Goal: Transaction & Acquisition: Book appointment/travel/reservation

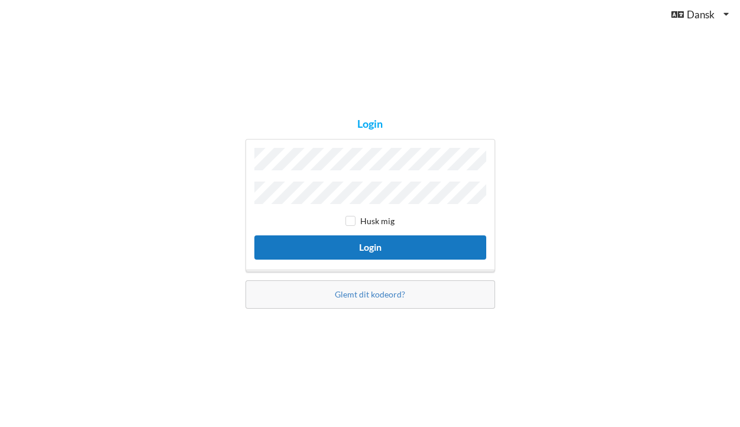
click at [254, 235] on button "Login" at bounding box center [370, 247] width 232 height 24
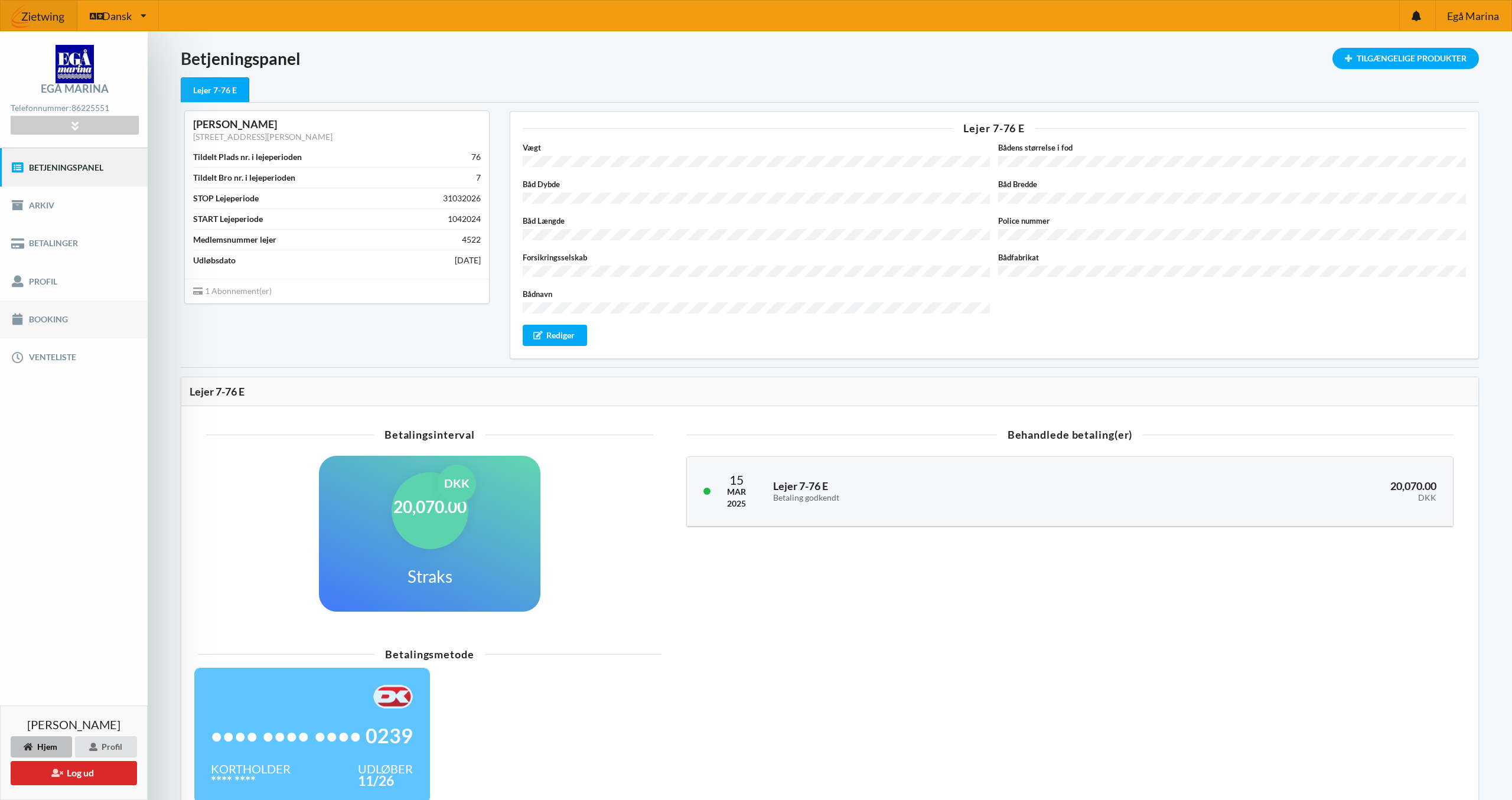
click at [57, 320] on link "Booking" at bounding box center [74, 320] width 148 height 38
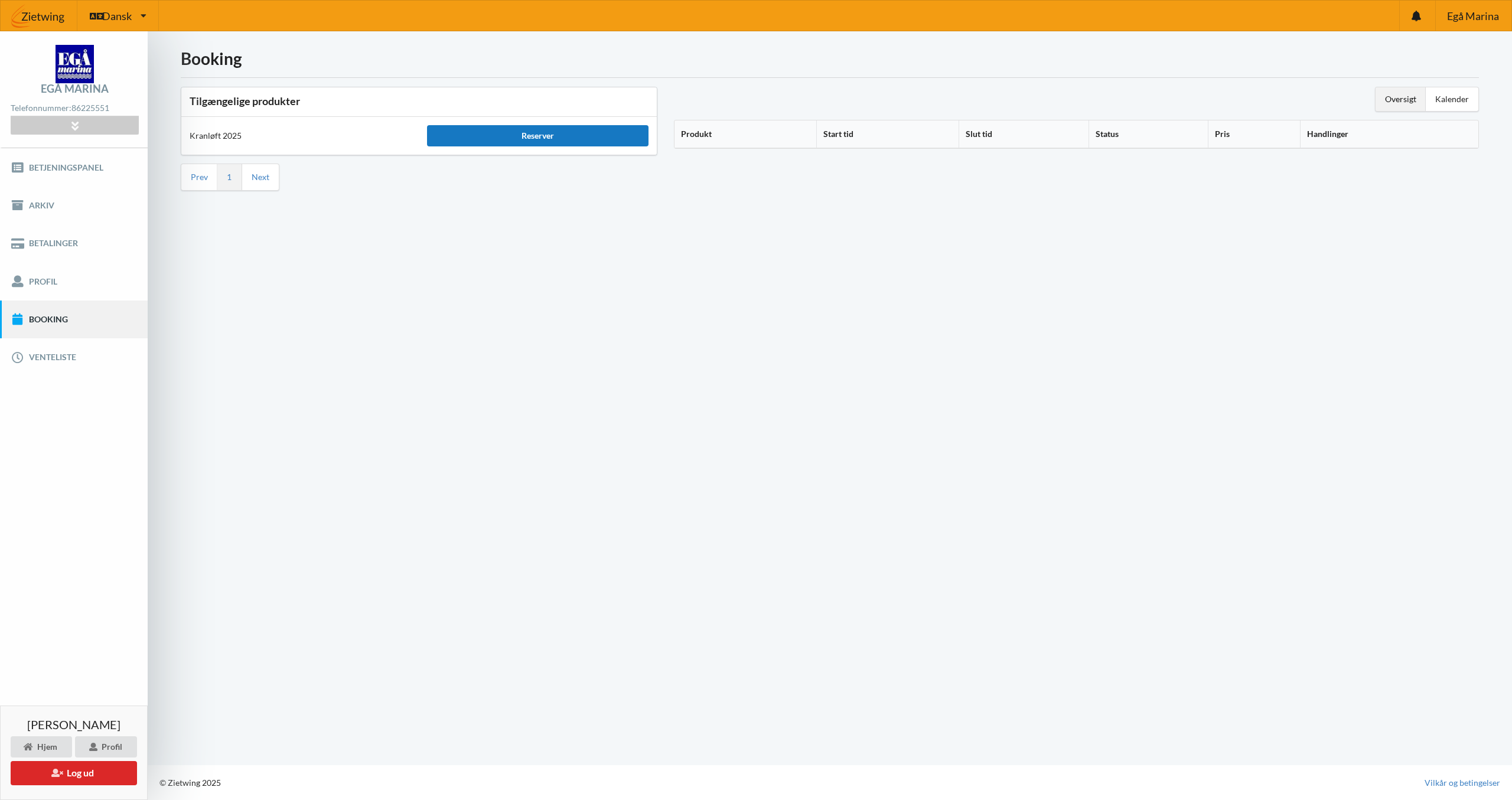
click at [559, 134] on div "Reserver" at bounding box center [537, 135] width 221 height 21
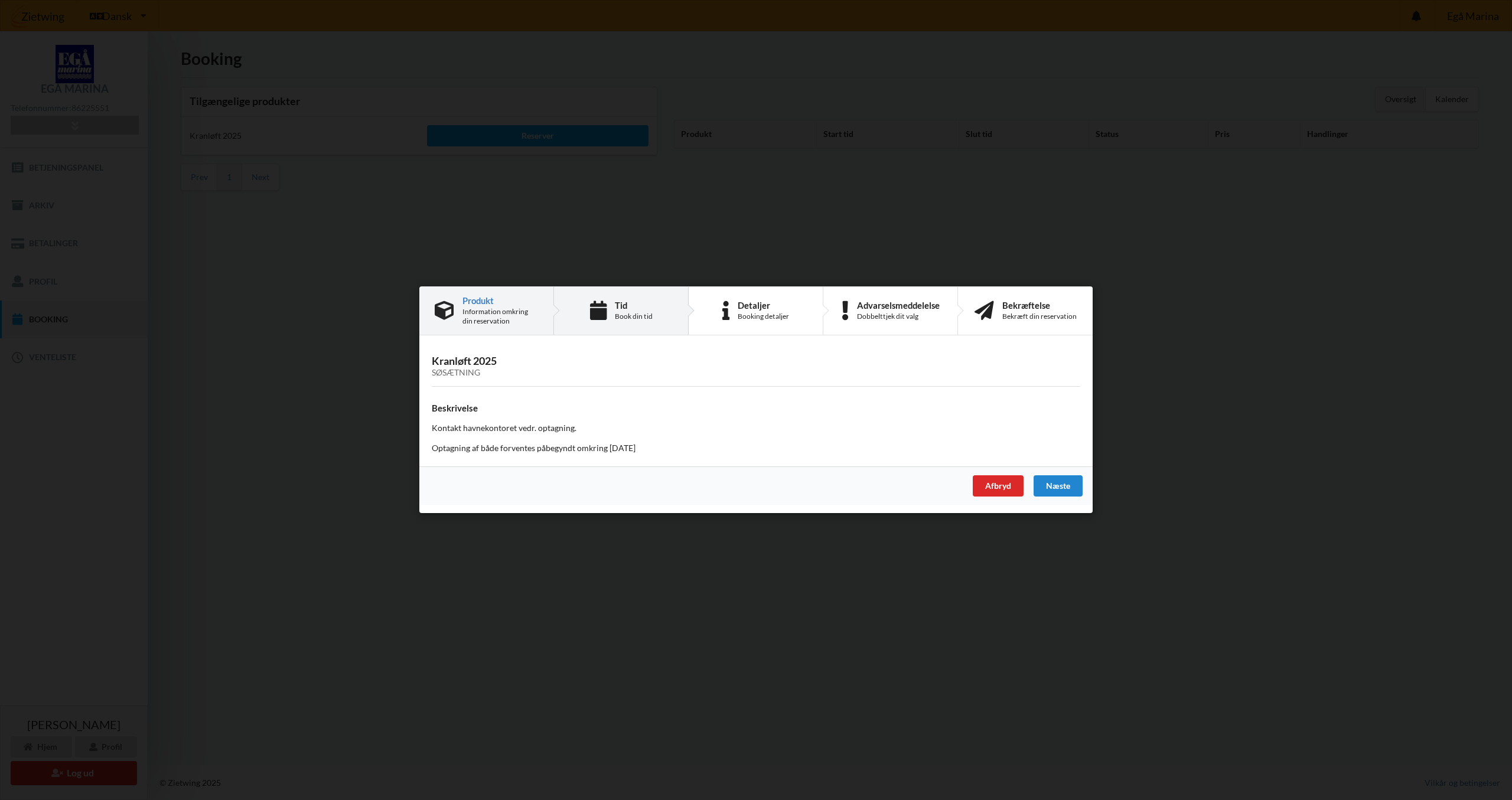
click at [634, 319] on div "Book din tid" at bounding box center [634, 316] width 38 height 9
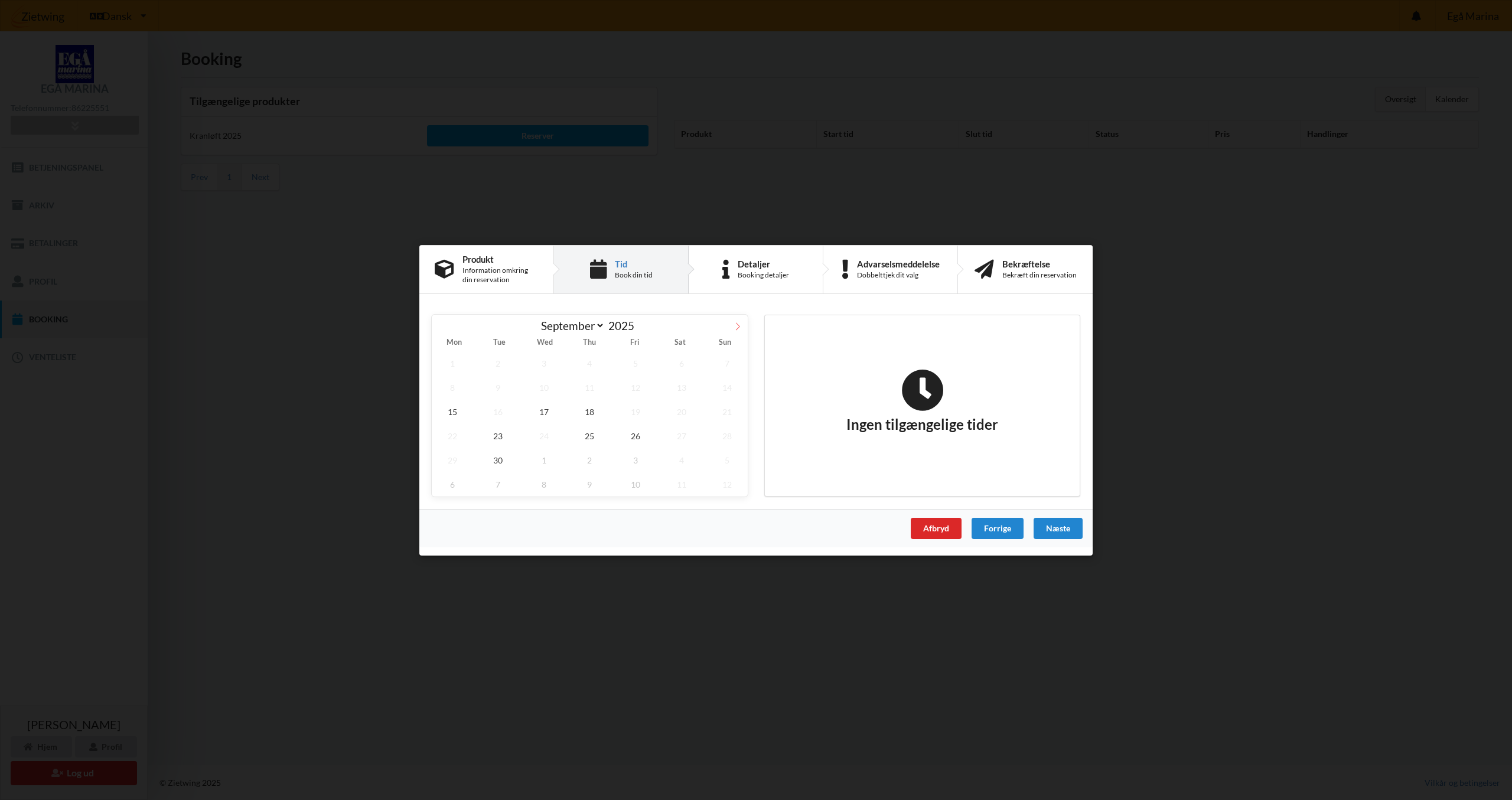
click at [739, 326] on icon at bounding box center [739, 327] width 4 height 8
select select "9"
click at [684, 412] on span "18" at bounding box center [682, 411] width 41 height 24
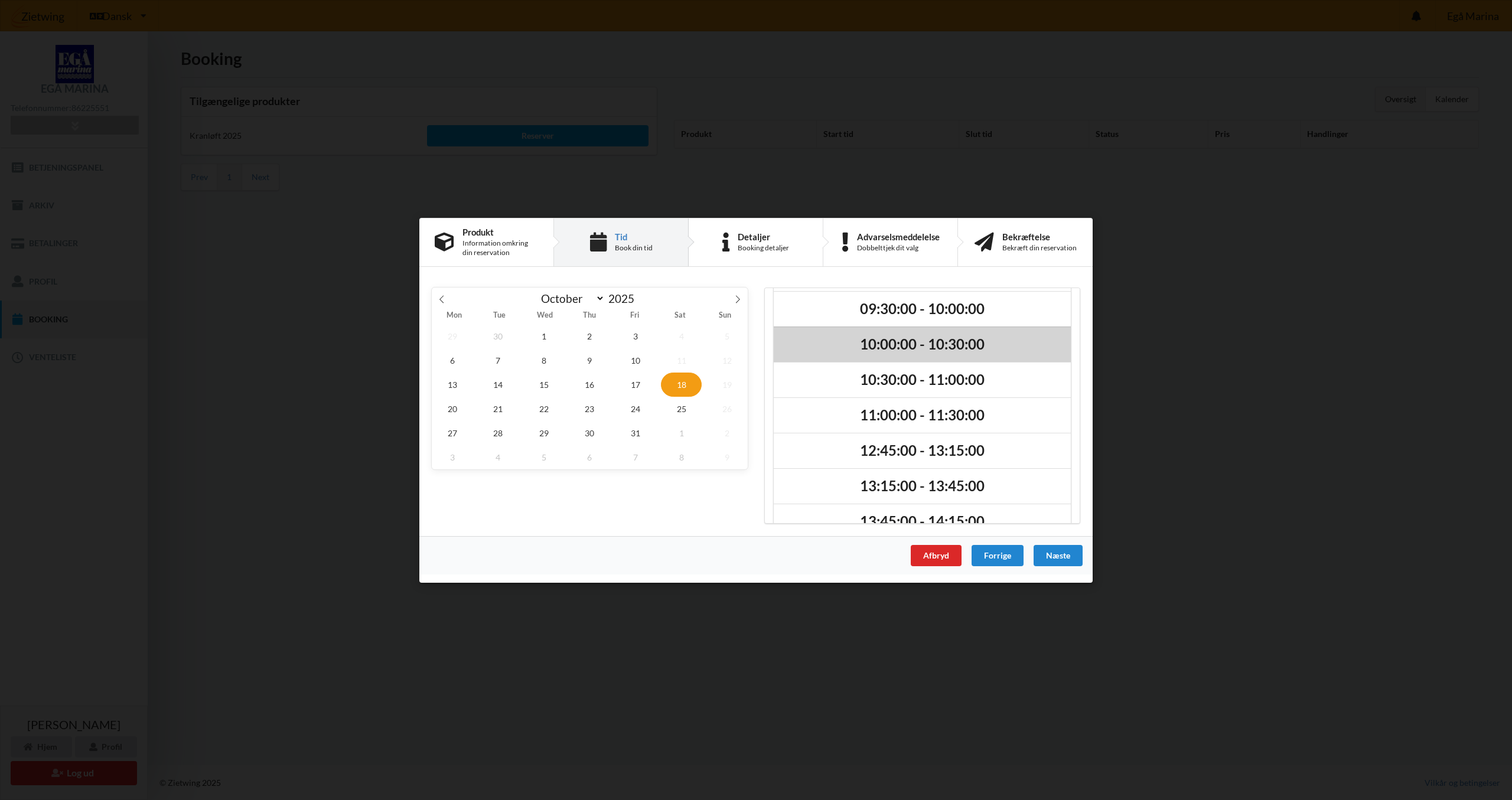
scroll to position [75, 0]
click at [739, 343] on h2 "10:00:00 - 10:30:00" at bounding box center [922, 345] width 281 height 18
click at [739, 425] on div "Næste" at bounding box center [1058, 554] width 49 height 21
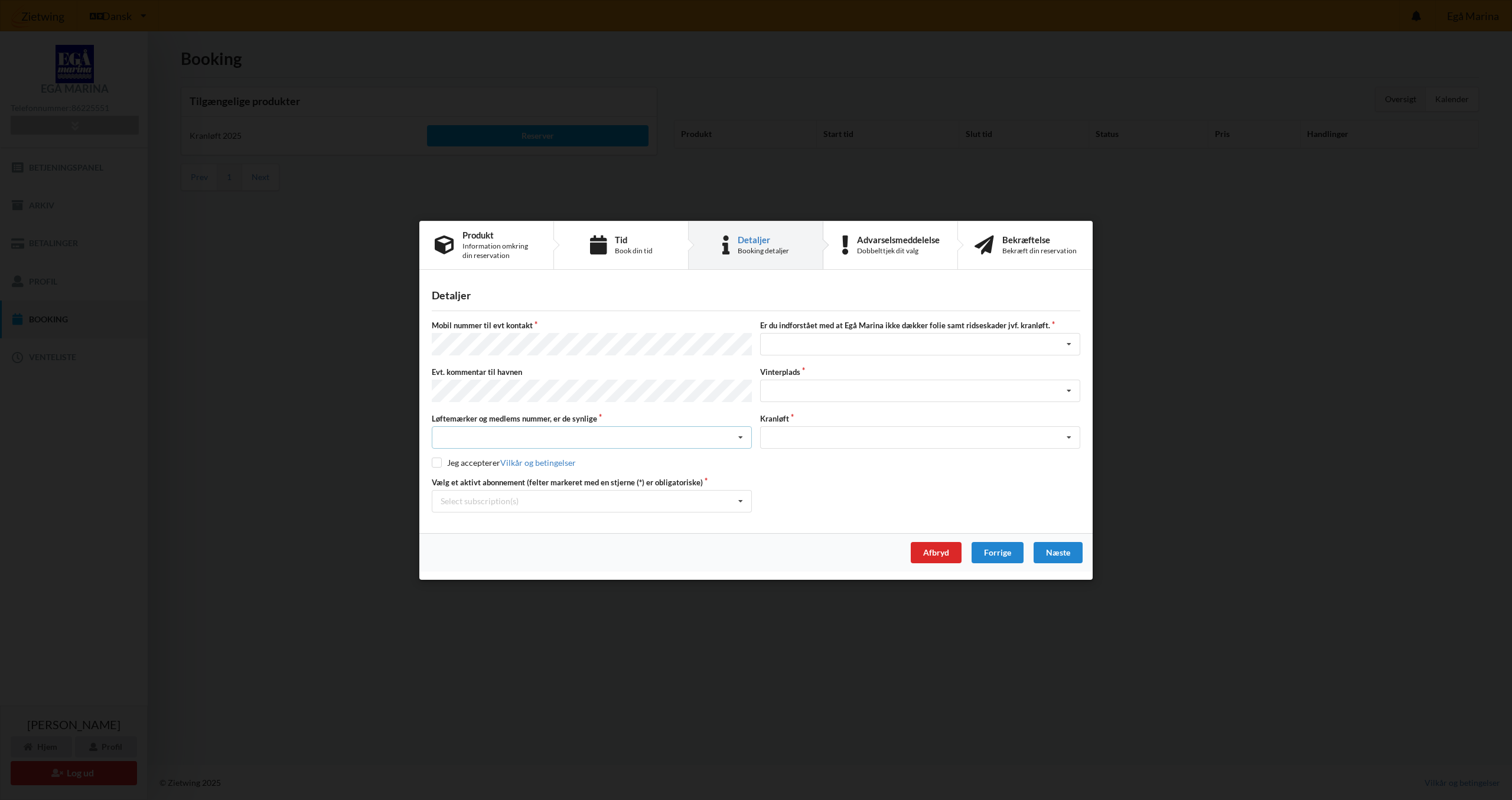
click at [739, 425] on icon at bounding box center [741, 437] width 18 height 22
click at [625, 425] on div "Ja, mine mærker er synlige og intakte" at bounding box center [592, 481] width 319 height 22
click at [739, 347] on icon at bounding box center [1069, 345] width 18 height 22
click at [739, 391] on div "Jeg tager selv ansvaret for folie samt ridseskader ved kranløft" at bounding box center [919, 388] width 319 height 22
click at [739, 390] on icon at bounding box center [1069, 392] width 18 height 22
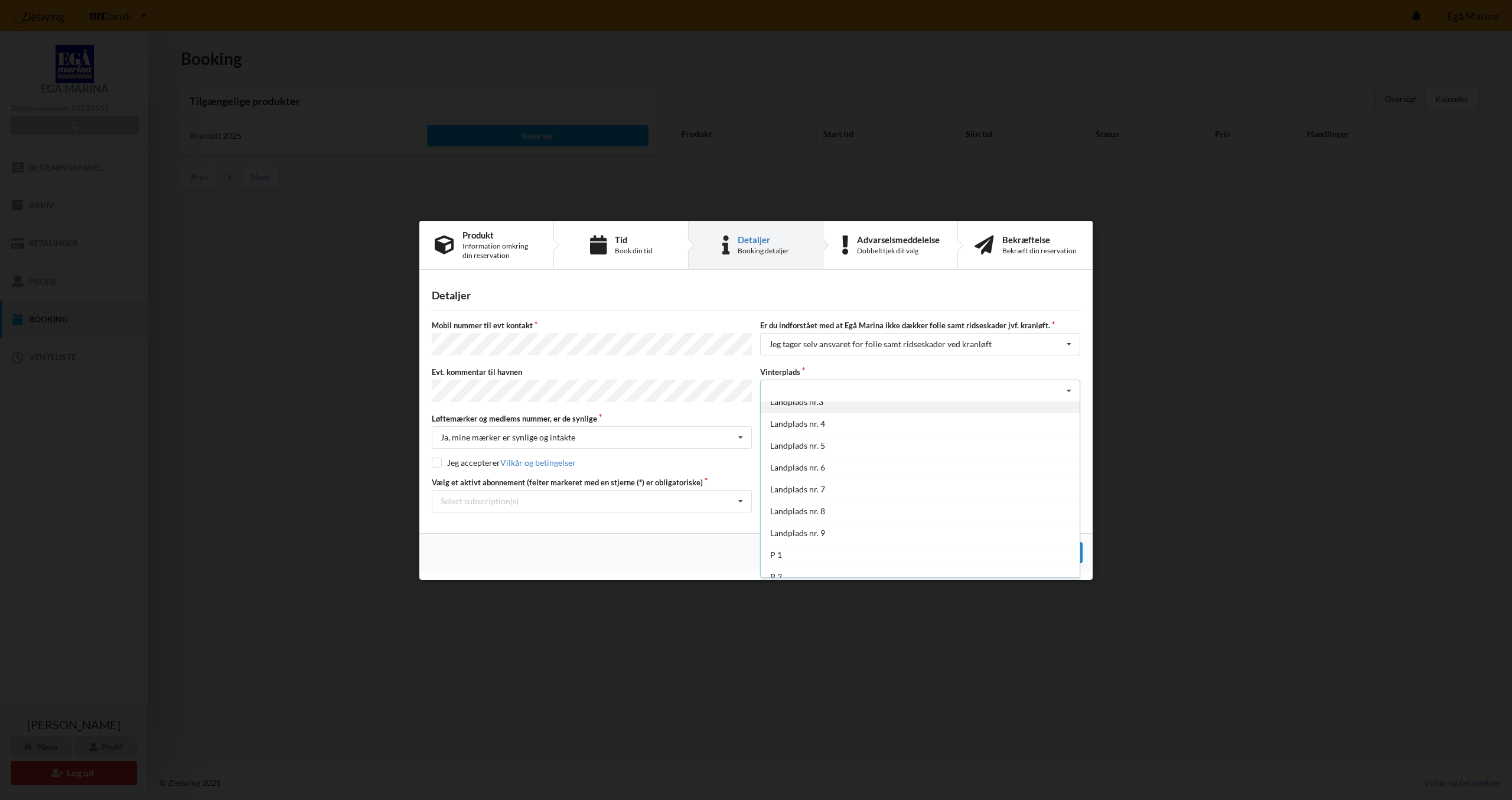
scroll to position [54, 0]
click at [739, 425] on div "Landplads nr. 7" at bounding box center [919, 489] width 319 height 22
click at [739, 425] on icon at bounding box center [1069, 437] width 18 height 22
click at [739, 425] on div "Optagning" at bounding box center [919, 459] width 319 height 22
click at [438, 425] on input "checkbox" at bounding box center [437, 462] width 10 height 10
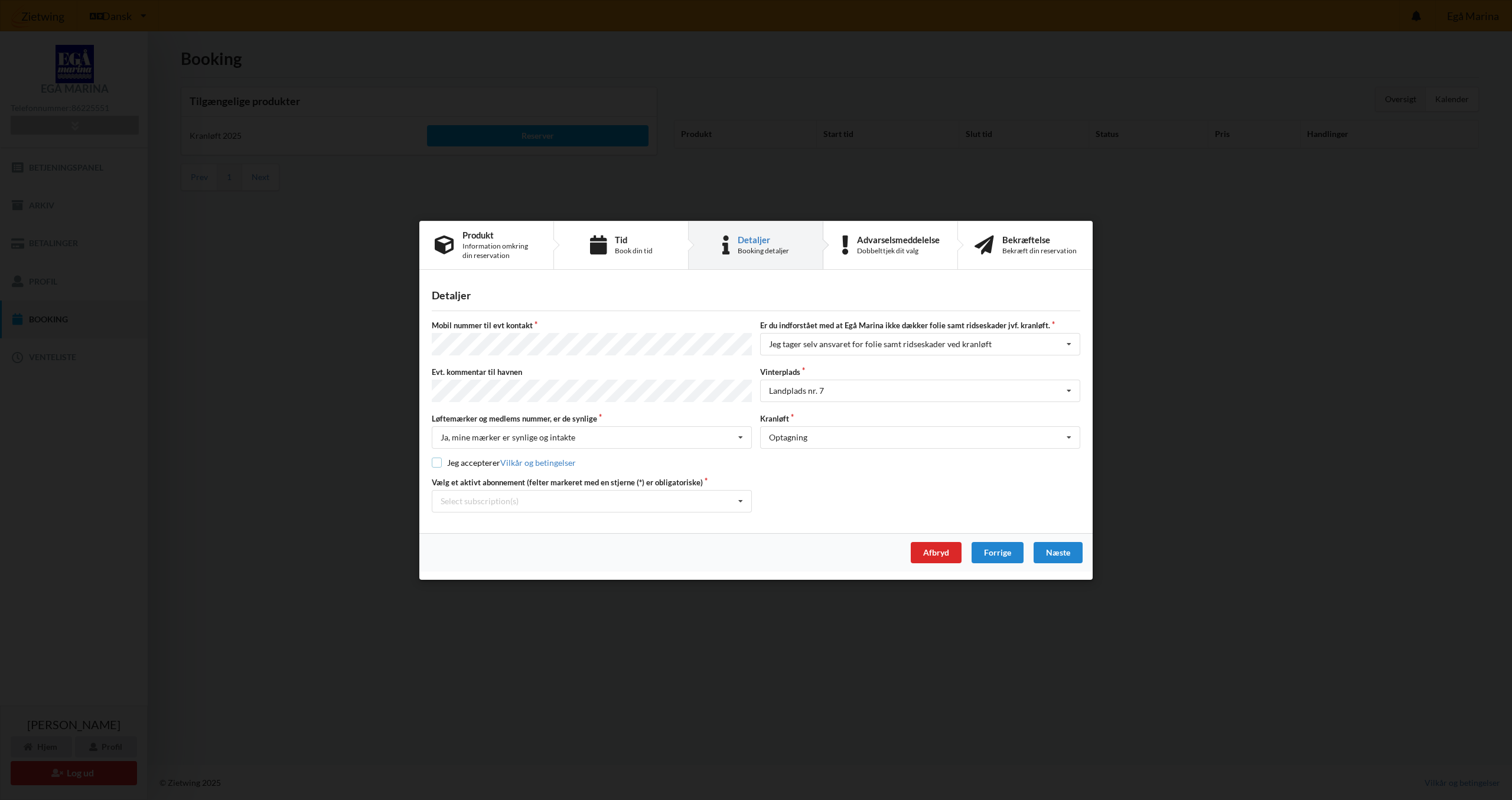
checkbox input "true"
click at [737, 425] on icon at bounding box center [741, 501] width 18 height 22
click at [563, 425] on div "* Lejer 7-76 E" at bounding box center [592, 522] width 319 height 22
click at [739, 425] on div "Næste" at bounding box center [1058, 551] width 49 height 21
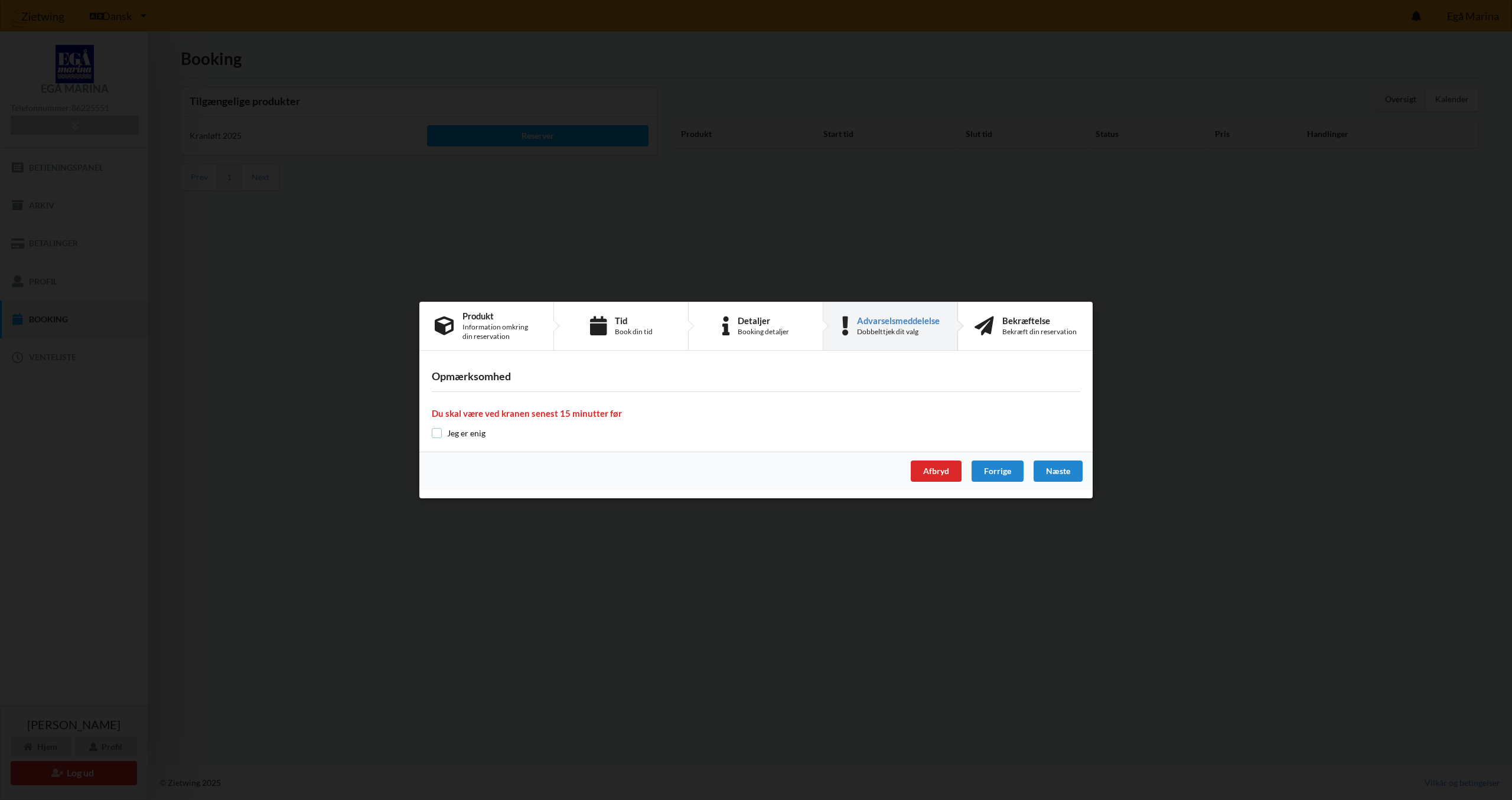
click at [439, 425] on input "checkbox" at bounding box center [437, 433] width 10 height 10
checkbox input "true"
click at [739, 425] on div "Næste" at bounding box center [1058, 470] width 49 height 21
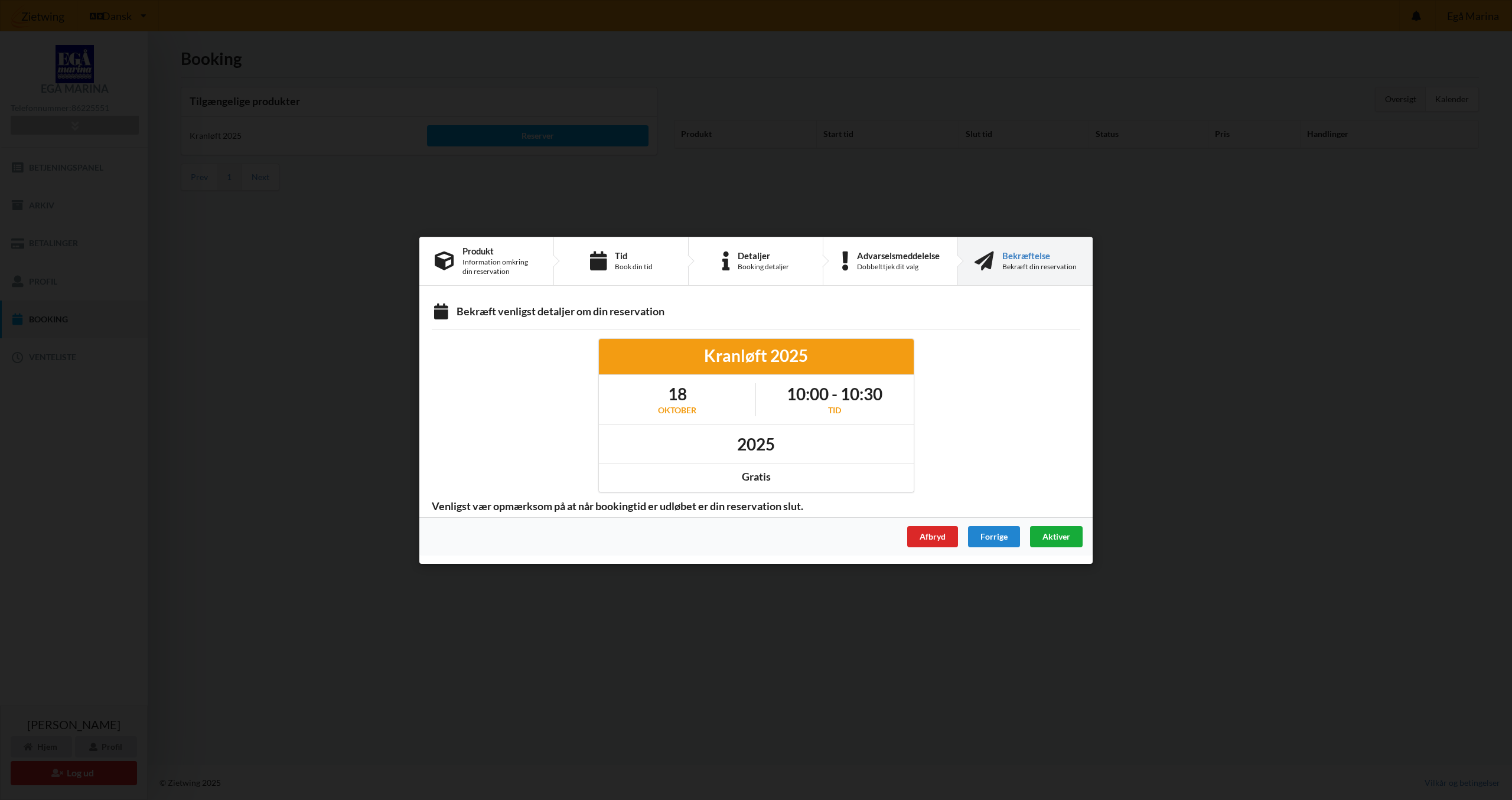
click at [739, 425] on span "Aktiver" at bounding box center [1056, 535] width 28 height 10
